Goal: Task Accomplishment & Management: Manage account settings

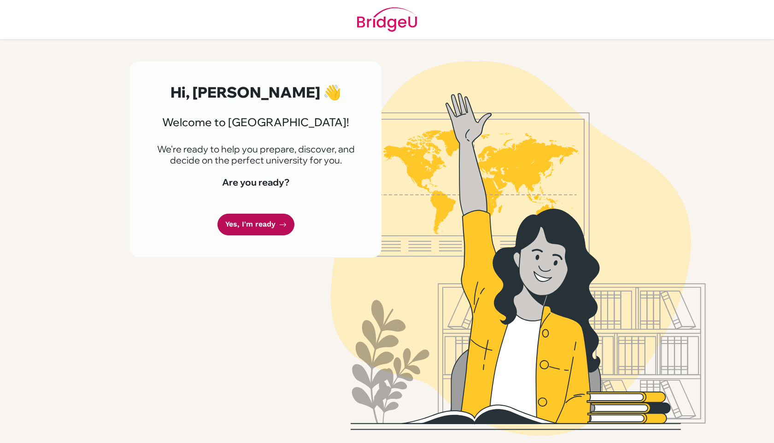
click at [284, 229] on link "Yes, I'm ready" at bounding box center [255, 225] width 77 height 22
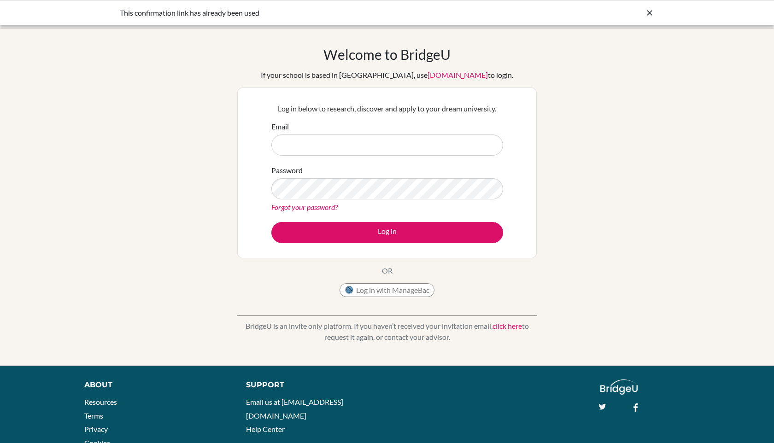
click at [387, 152] on input "Email" at bounding box center [387, 144] width 232 height 21
type input "ishandesai@vicotiroukidsseducares.org"
click at [271, 222] on button "Log in" at bounding box center [387, 232] width 232 height 21
click at [361, 281] on div "Welcome to [GEOGRAPHIC_DATA] If your school is based in [GEOGRAPHIC_DATA], use …" at bounding box center [386, 174] width 299 height 256
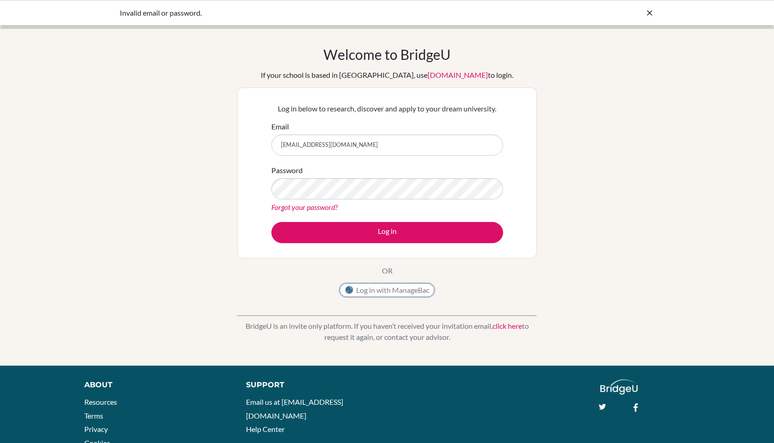
click at [361, 283] on button "Log in with ManageBac" at bounding box center [386, 290] width 95 height 14
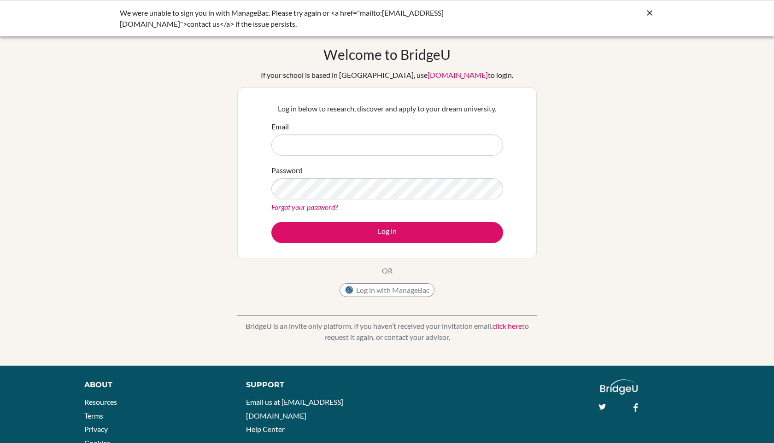
click at [456, 277] on div "Welcome to BridgeU If your school is based in China, use app.bridge-u.com.cn to…" at bounding box center [386, 174] width 299 height 256
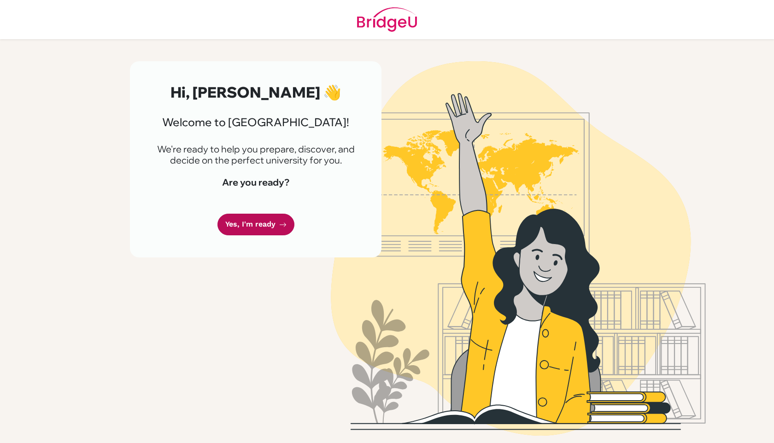
click at [275, 220] on link "Yes, I'm ready" at bounding box center [255, 225] width 77 height 22
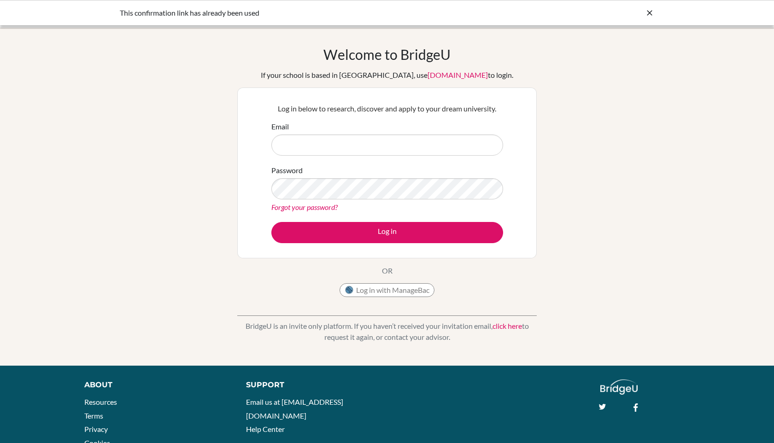
click at [418, 141] on input "Email" at bounding box center [387, 144] width 232 height 21
type input "ishandesai@victoioruksidsseducares.org"
click at [271, 222] on button "Log in" at bounding box center [387, 232] width 232 height 21
click at [319, 204] on link "Forgot your password?" at bounding box center [304, 207] width 66 height 9
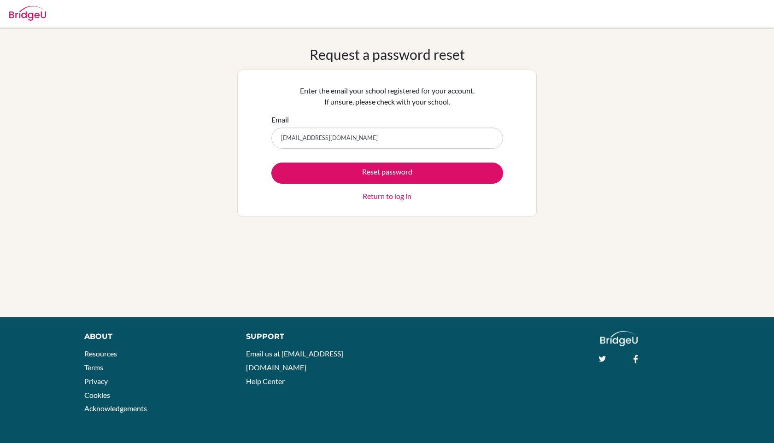
type input "[EMAIL_ADDRESS][DOMAIN_NAME]"
click at [271, 163] on button "Reset password" at bounding box center [387, 173] width 232 height 21
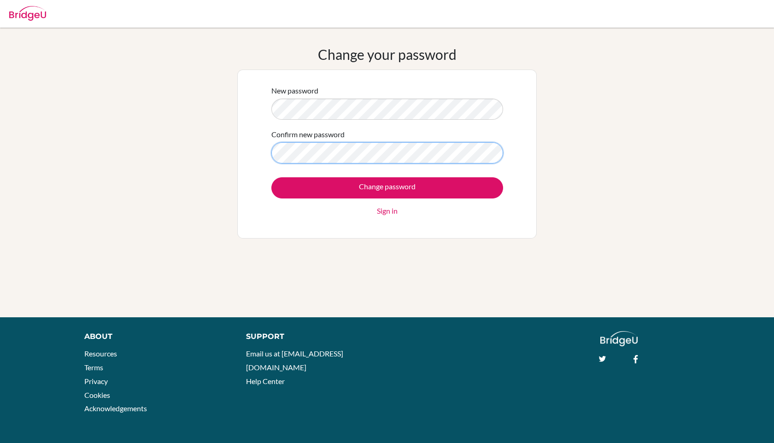
click at [271, 177] on input "Change password" at bounding box center [387, 187] width 232 height 21
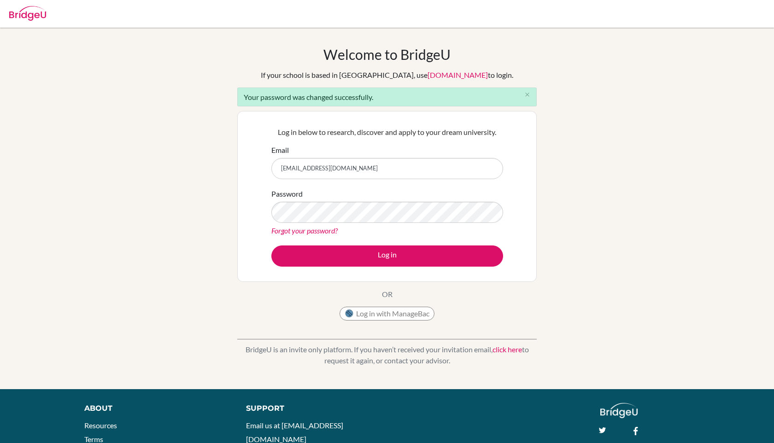
type input "[EMAIL_ADDRESS][DOMAIN_NAME]"
click at [271, 245] on button "Log in" at bounding box center [387, 255] width 232 height 21
